Goal: Navigation & Orientation: Find specific page/section

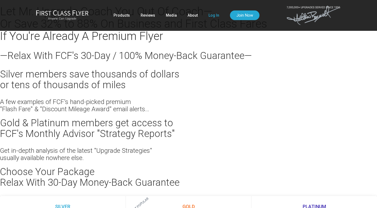
click at [210, 16] on link "Log In" at bounding box center [214, 15] width 11 height 10
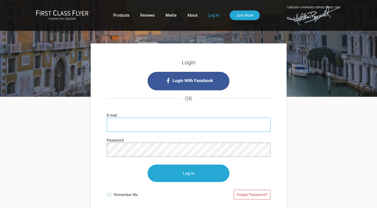
type input "crisr@me.com"
click at [189, 174] on input "Log In" at bounding box center [189, 173] width 82 height 17
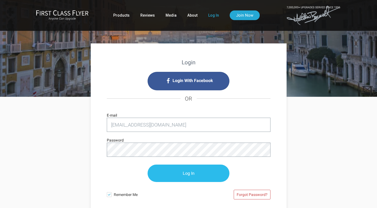
click at [183, 174] on input "Log In" at bounding box center [189, 173] width 82 height 17
click at [184, 174] on input "Log In" at bounding box center [189, 173] width 82 height 17
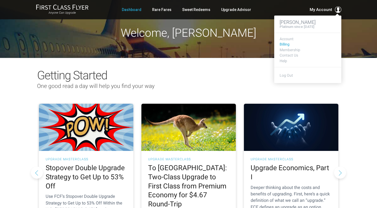
click at [287, 43] on link "Billing" at bounding box center [308, 44] width 56 height 4
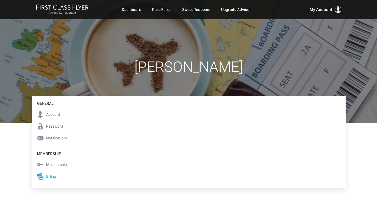
click at [54, 136] on span "Notifications" at bounding box center [56, 138] width 21 height 6
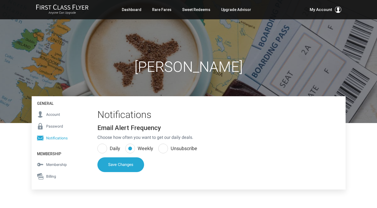
click at [57, 164] on span "Membership" at bounding box center [56, 165] width 21 height 6
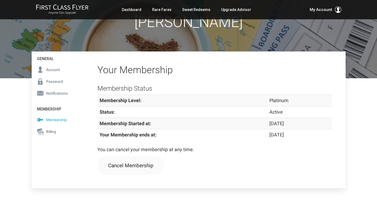
scroll to position [46, 0]
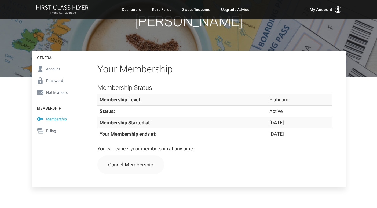
click at [53, 131] on span "Billing" at bounding box center [51, 131] width 10 height 6
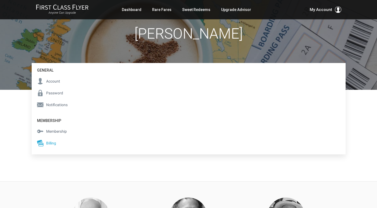
scroll to position [35, 0]
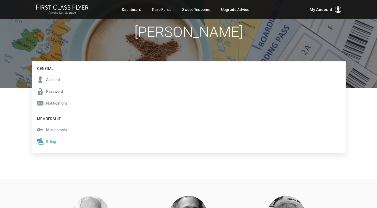
click at [59, 128] on span "Membership" at bounding box center [56, 130] width 21 height 6
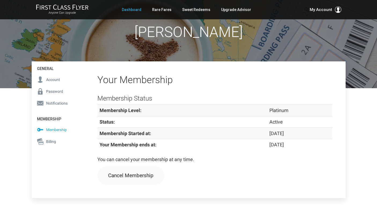
click at [136, 10] on link "Dashboard" at bounding box center [132, 10] width 20 height 10
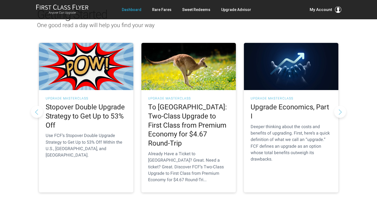
scroll to position [62, 0]
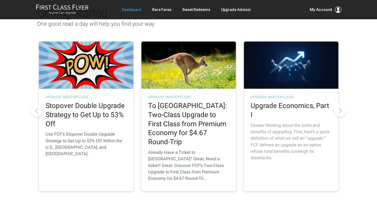
click at [283, 106] on h2 "Upgrade Economics, Part I" at bounding box center [291, 111] width 81 height 18
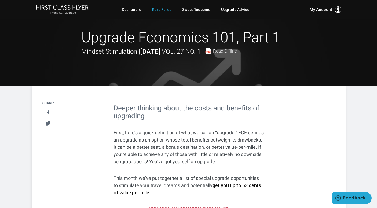
click at [164, 10] on link "Rare Fares" at bounding box center [161, 10] width 19 height 10
